Goal: Information Seeking & Learning: Learn about a topic

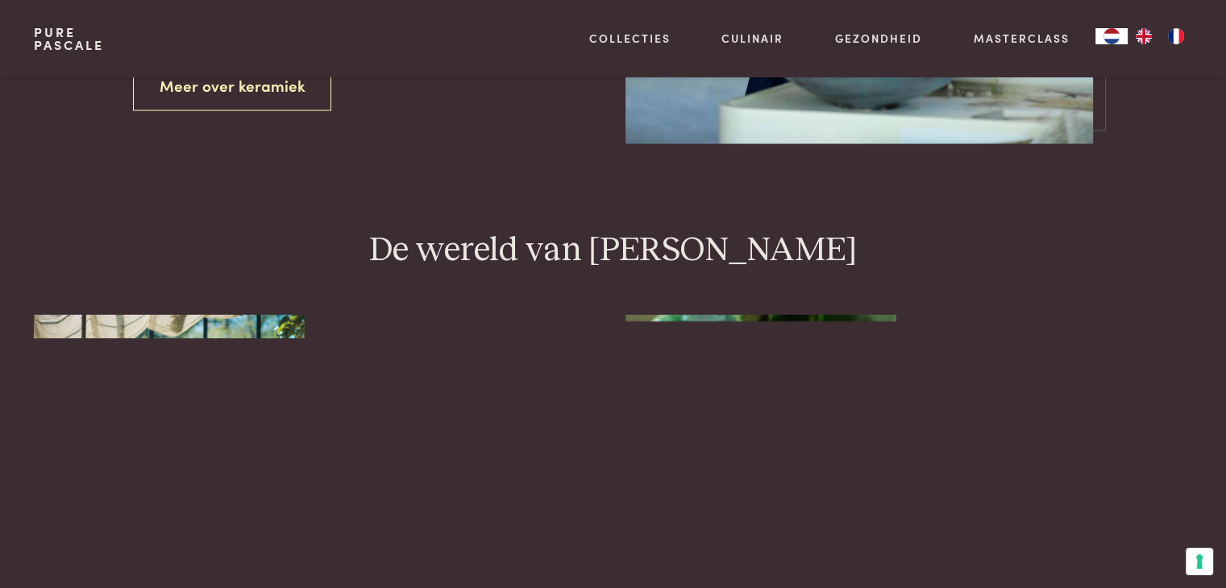
scroll to position [3386, 0]
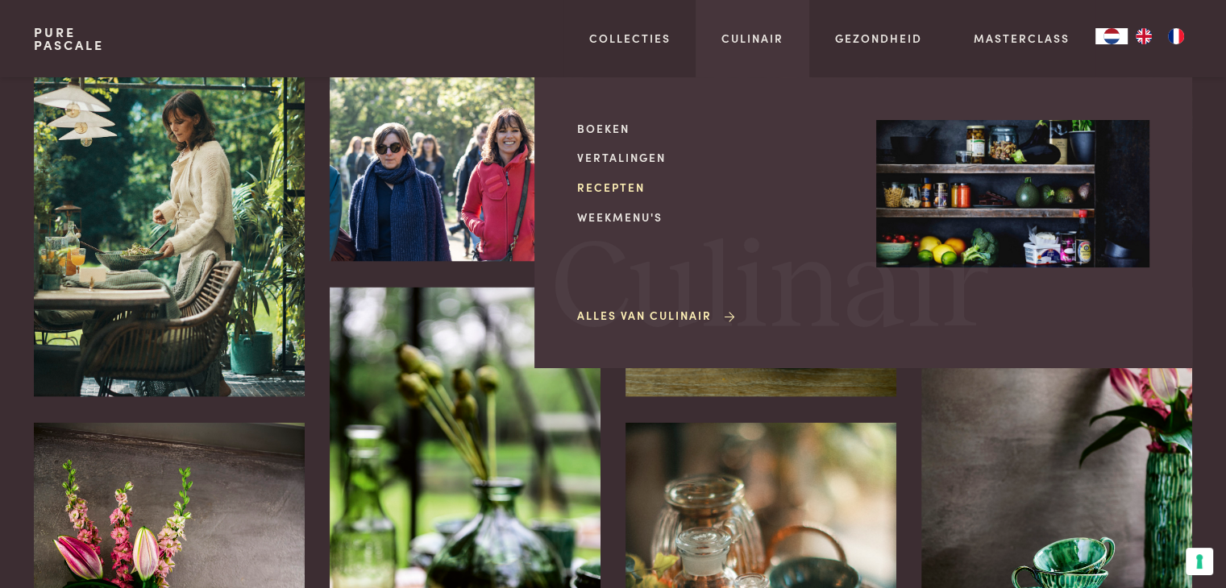
click at [609, 185] on link "Recepten" at bounding box center [713, 187] width 273 height 17
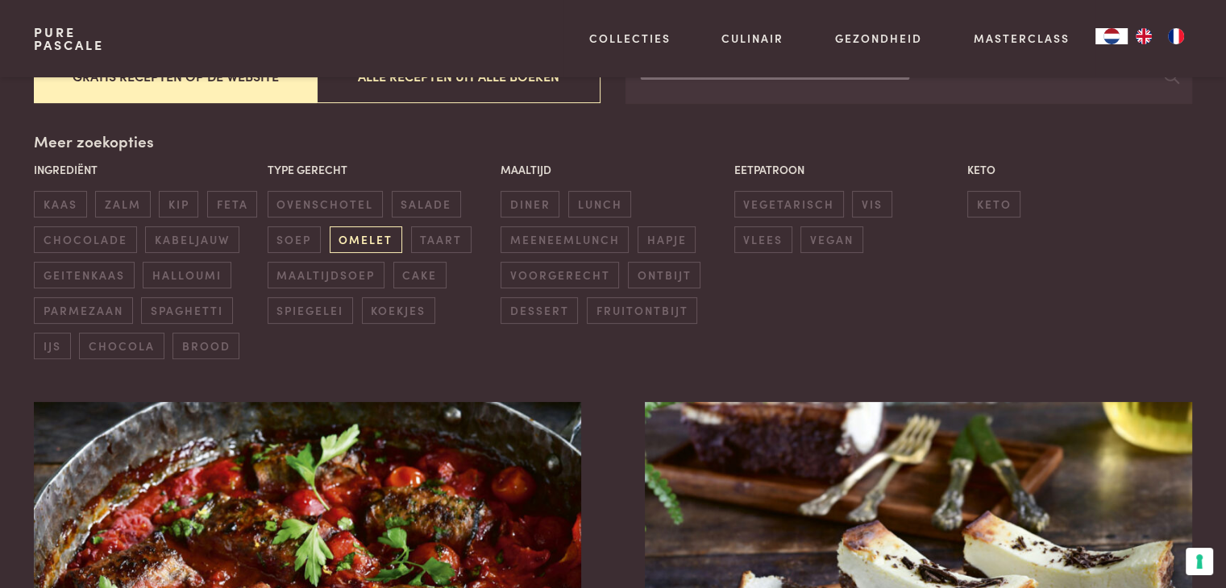
scroll to position [322, 0]
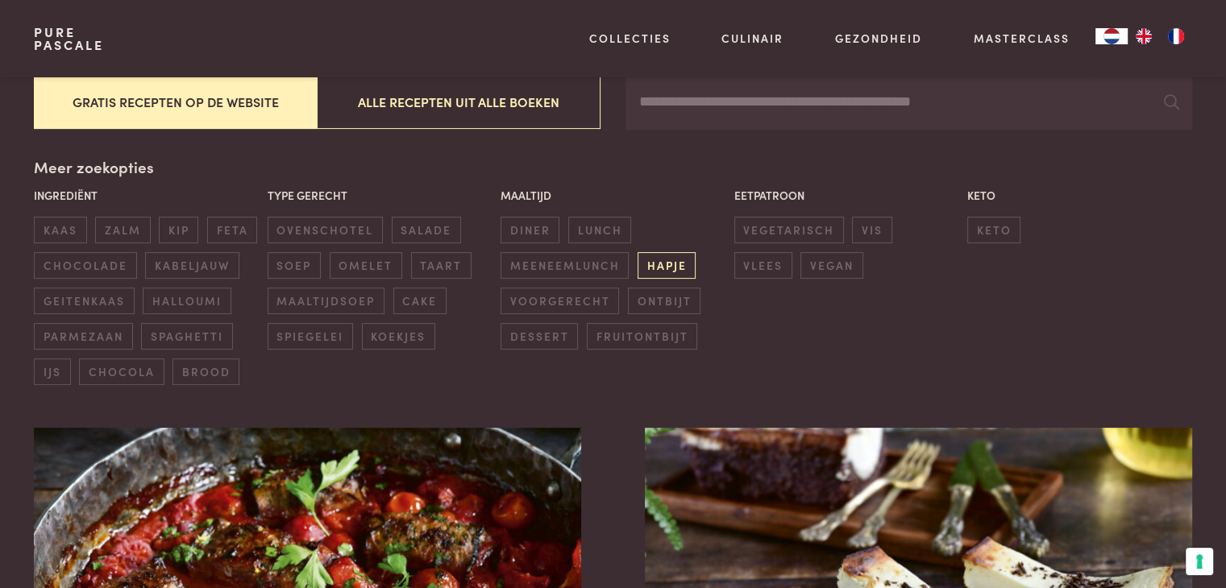
drag, startPoint x: 671, startPoint y: 260, endPoint x: 654, endPoint y: 267, distance: 18.4
click at [654, 267] on span "hapje" at bounding box center [667, 265] width 58 height 27
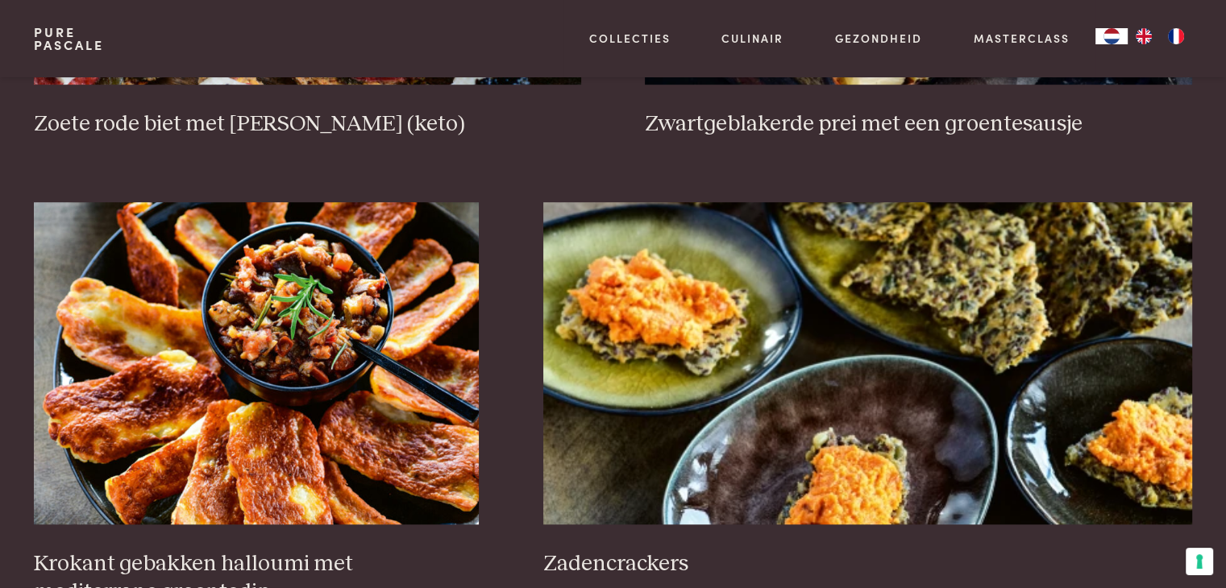
scroll to position [1015, 0]
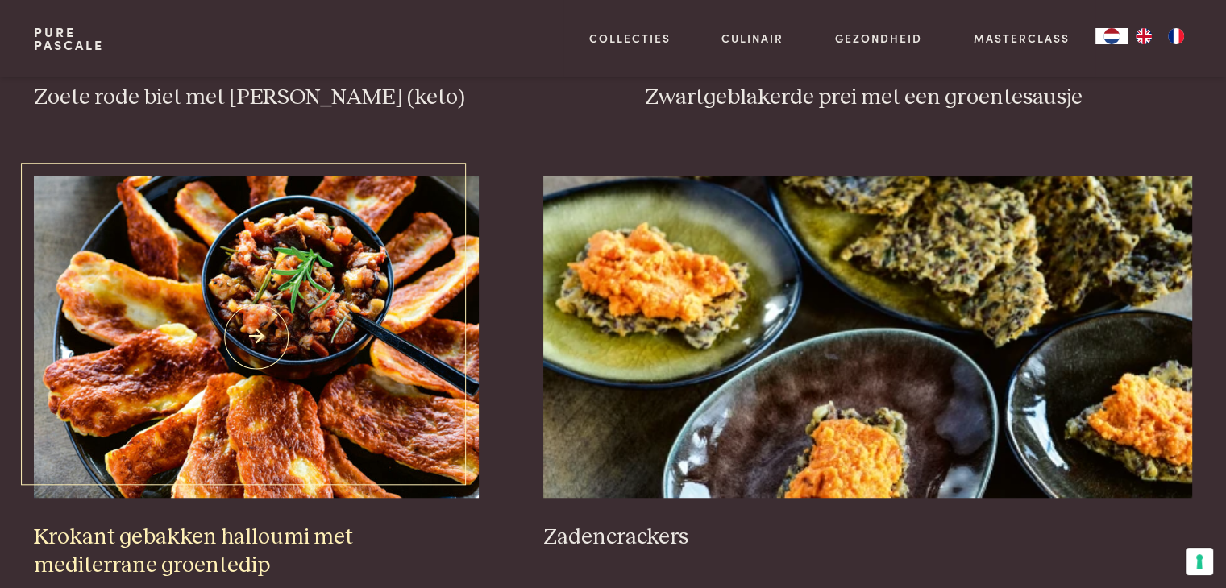
drag, startPoint x: 335, startPoint y: 356, endPoint x: 256, endPoint y: 302, distance: 95.9
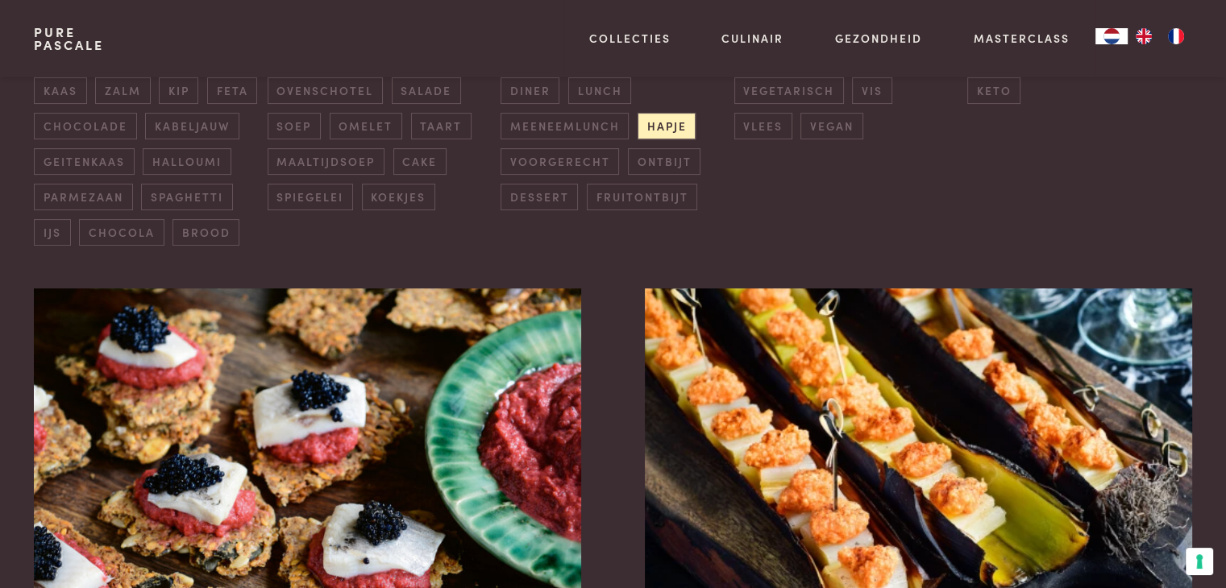
scroll to position [370, 0]
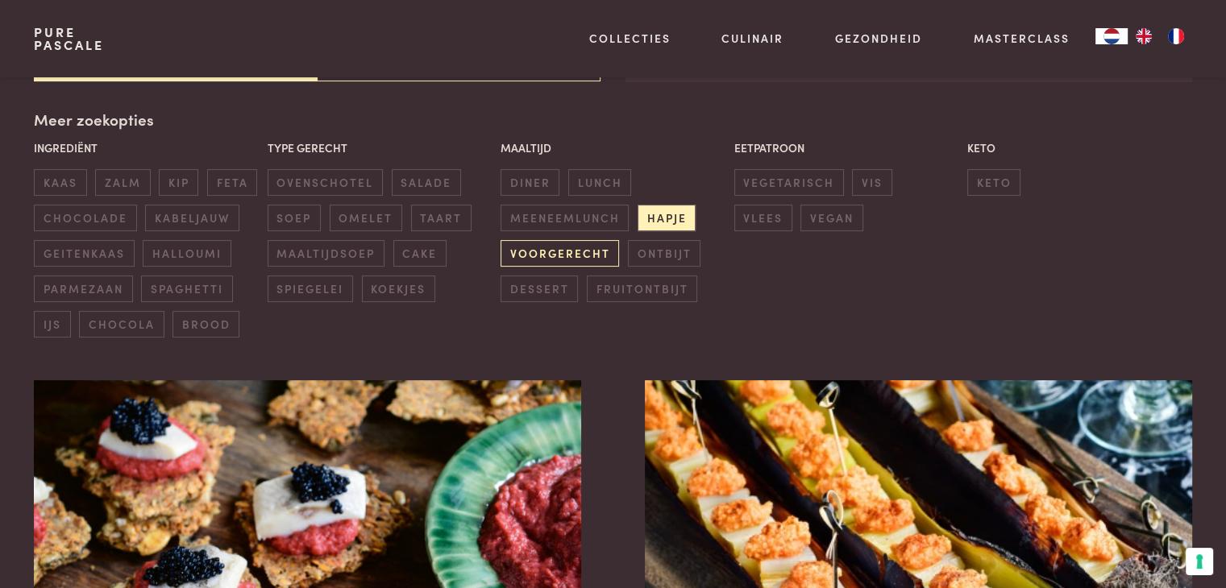
click at [580, 246] on span "voorgerecht" at bounding box center [560, 253] width 119 height 27
